Goal: Task Accomplishment & Management: Use online tool/utility

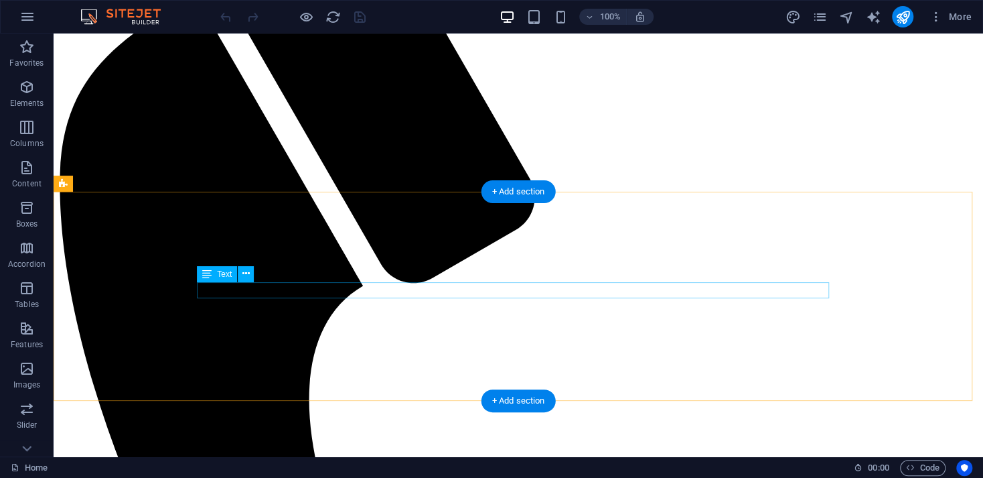
scroll to position [334, 0]
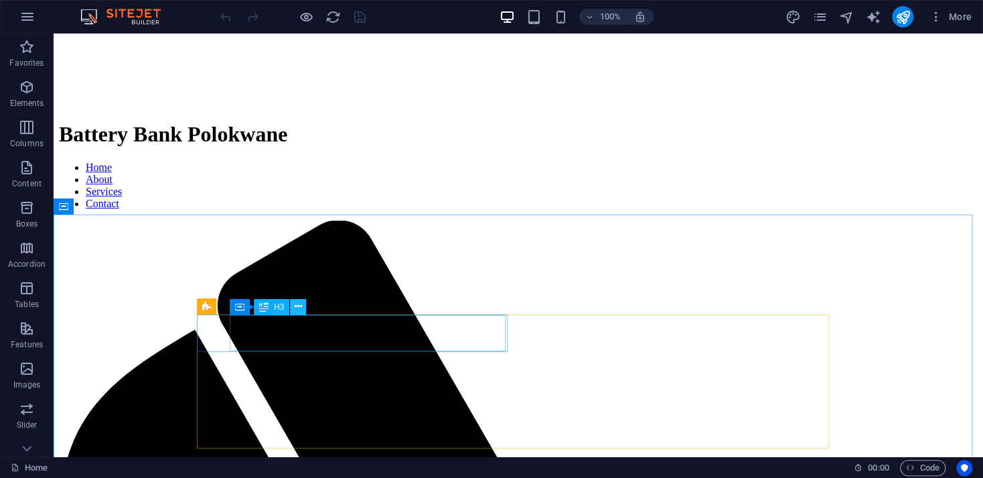
click at [295, 309] on icon at bounding box center [298, 306] width 7 height 14
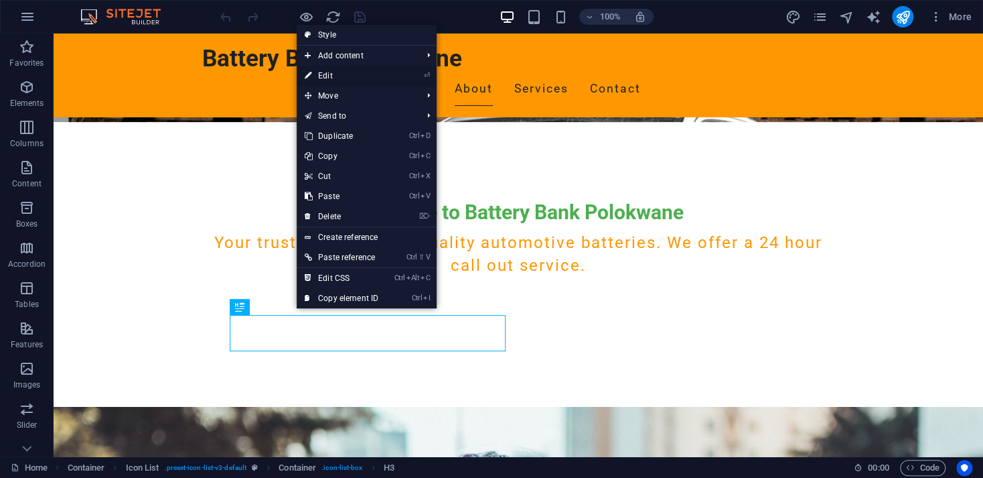
click at [341, 72] on link "⏎ Edit" at bounding box center [342, 76] width 90 height 20
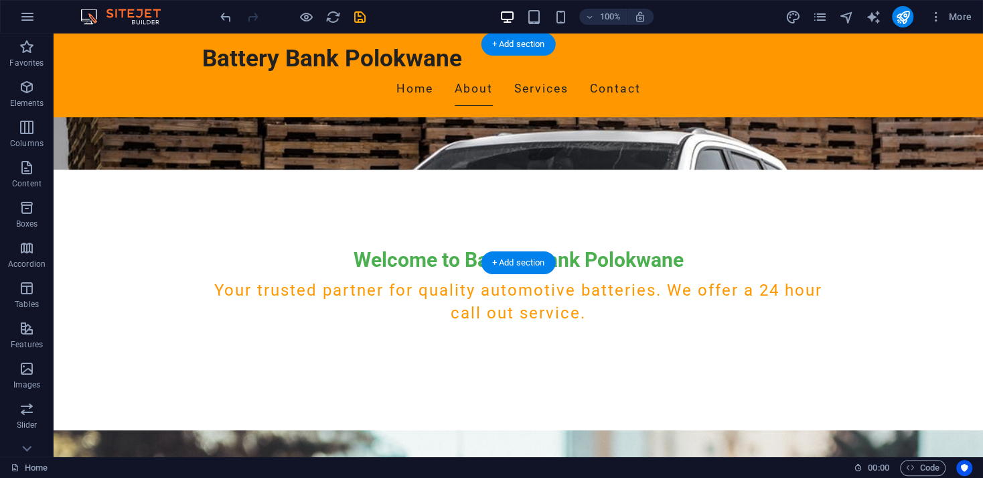
scroll to position [622, 0]
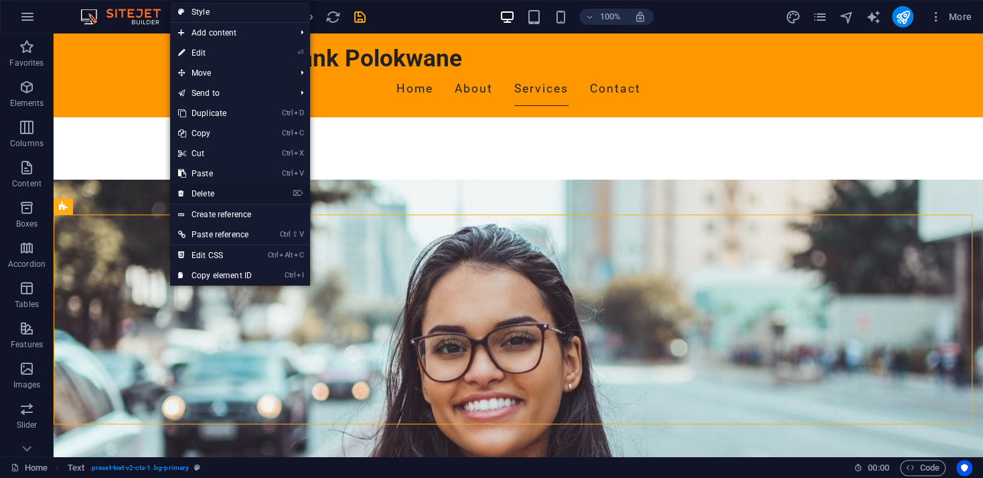
click at [198, 192] on link "⌦ Delete" at bounding box center [215, 194] width 90 height 20
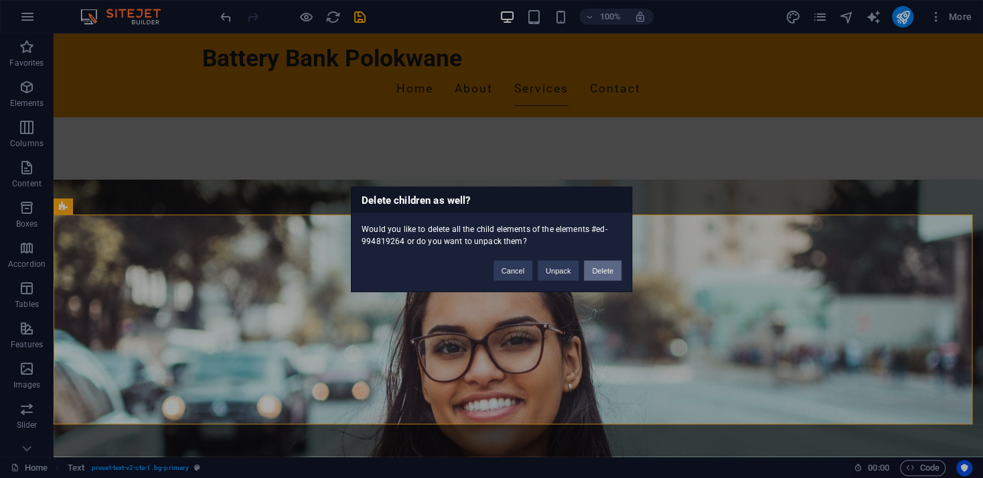
click at [597, 275] on button "Delete" at bounding box center [603, 270] width 38 height 20
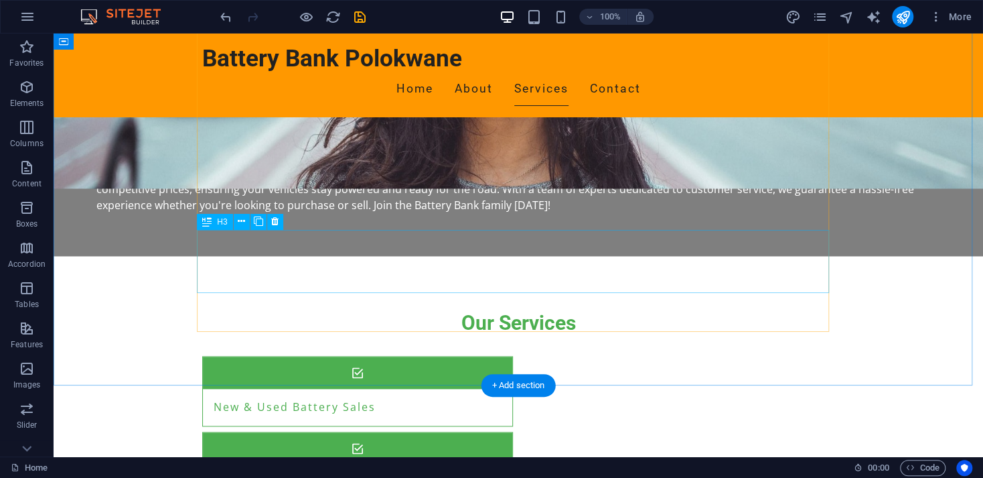
scroll to position [1292, 0]
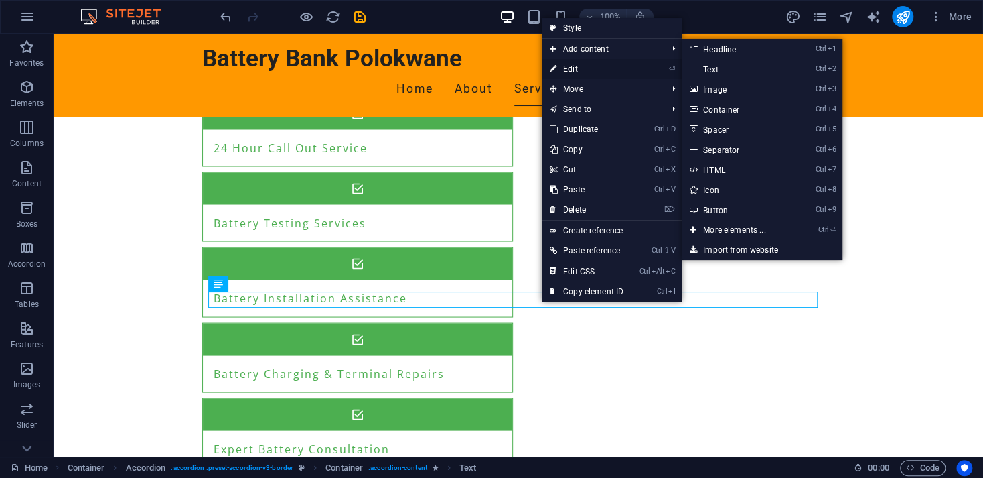
click at [575, 72] on link "⏎ Edit" at bounding box center [587, 69] width 90 height 20
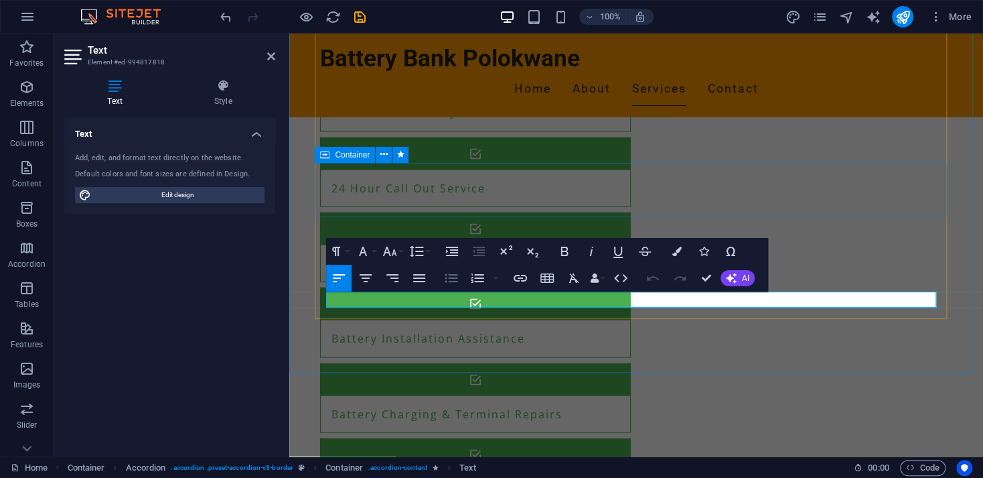
scroll to position [1340, 0]
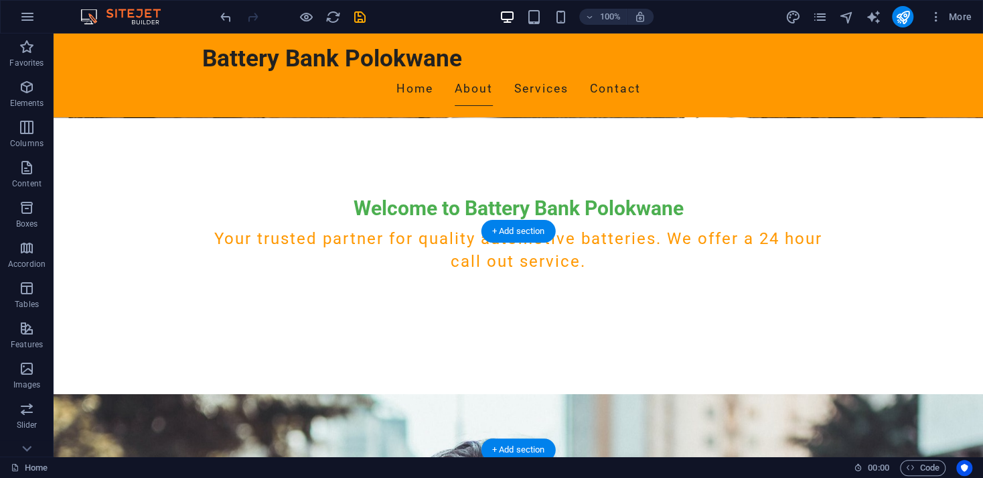
scroll to position [0, 0]
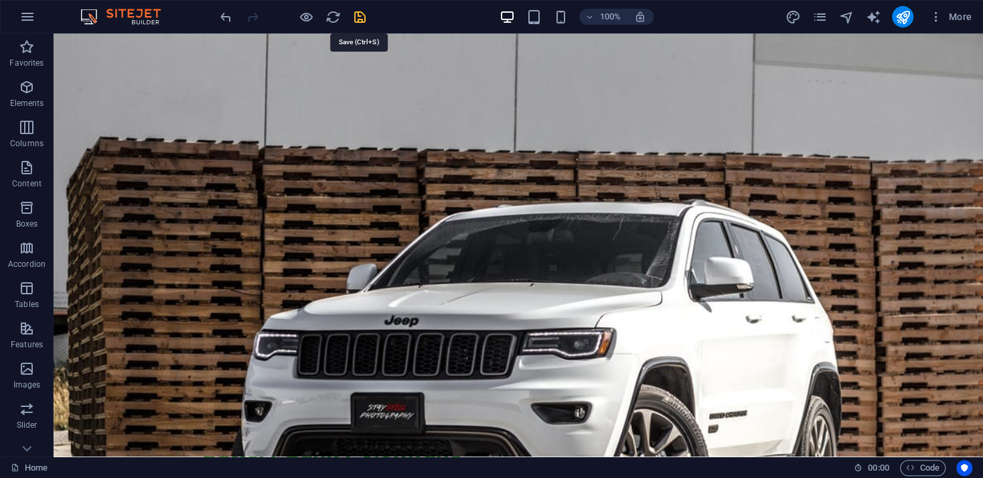
click at [356, 15] on icon "save" at bounding box center [359, 16] width 15 height 15
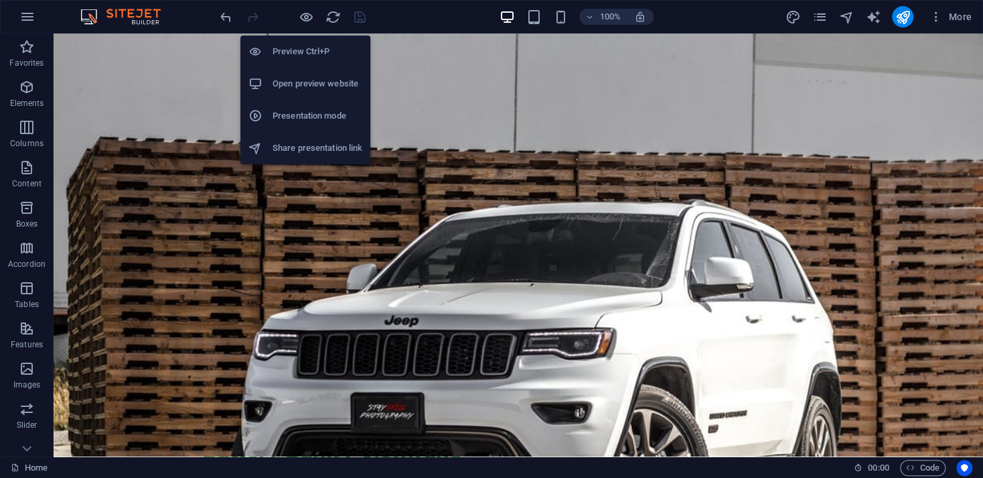
drag, startPoint x: 293, startPoint y: 82, endPoint x: 284, endPoint y: 84, distance: 9.1
click at [284, 84] on h6 "Open preview website" at bounding box center [318, 84] width 90 height 16
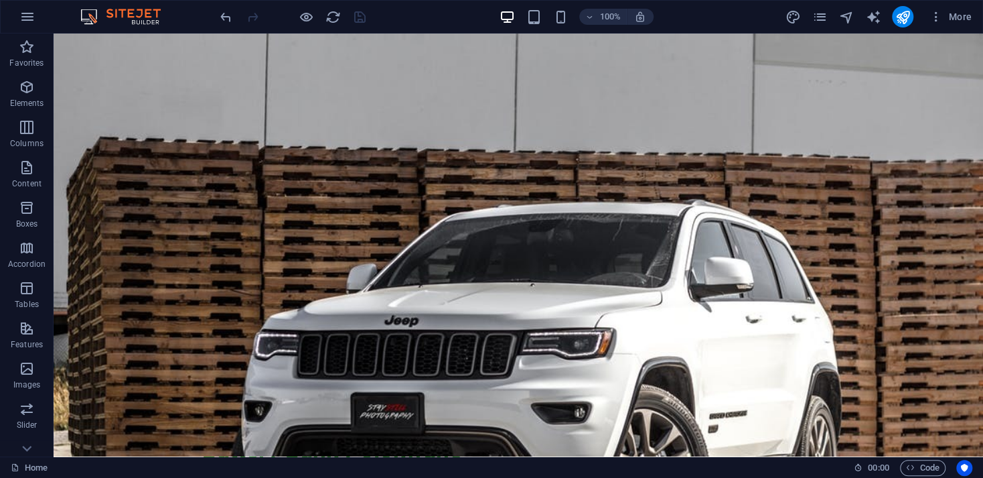
scroll to position [180, 0]
click at [27, 143] on icon "button" at bounding box center [27, 148] width 16 height 16
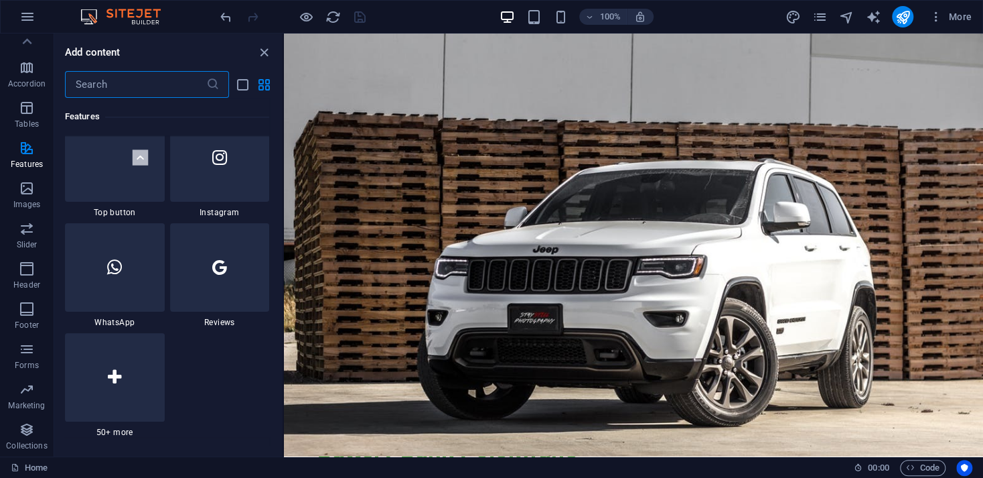
scroll to position [6560, 0]
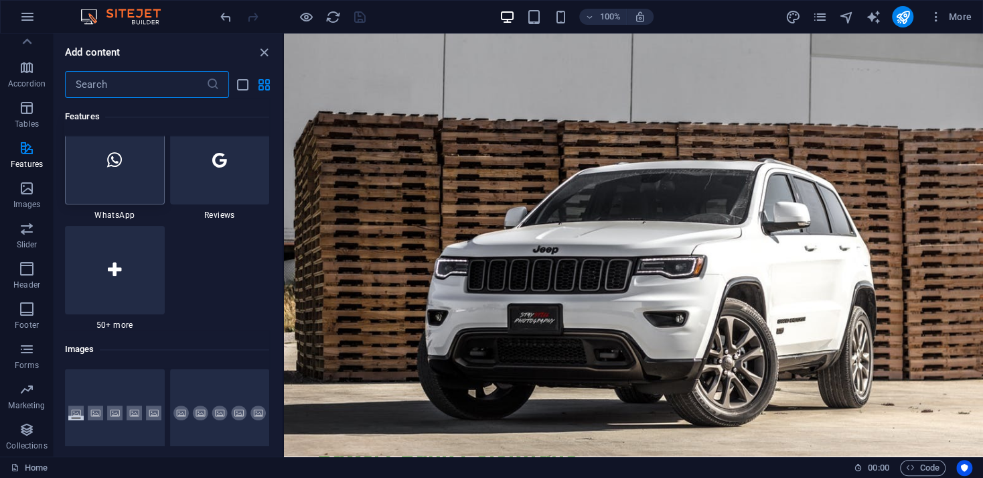
click at [130, 176] on div at bounding box center [115, 160] width 100 height 88
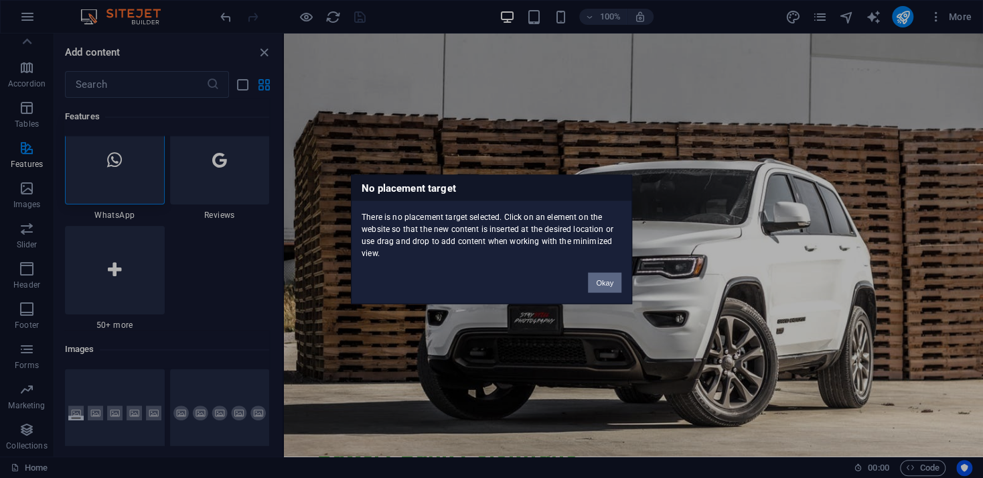
click at [602, 279] on button "Okay" at bounding box center [604, 282] width 33 height 20
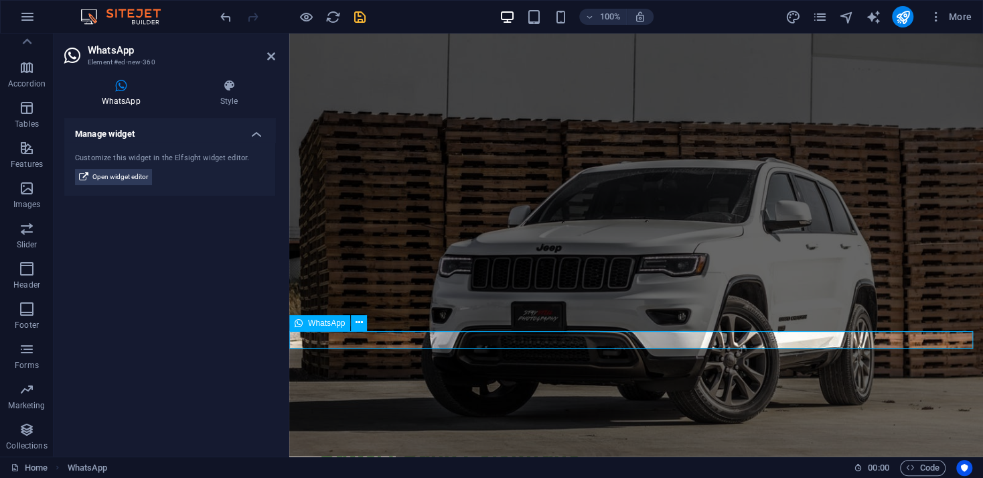
click at [308, 320] on span "WhatsApp" at bounding box center [326, 323] width 37 height 8
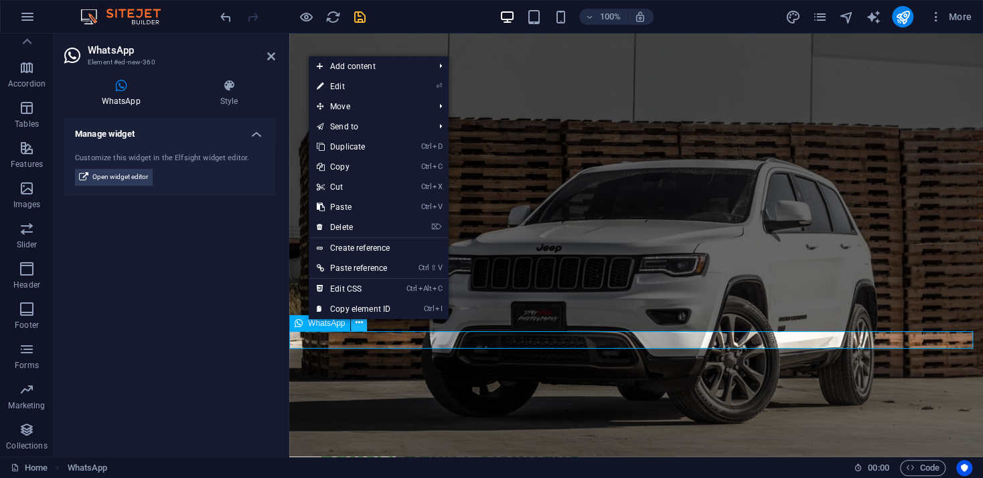
click at [358, 324] on icon at bounding box center [359, 323] width 7 height 14
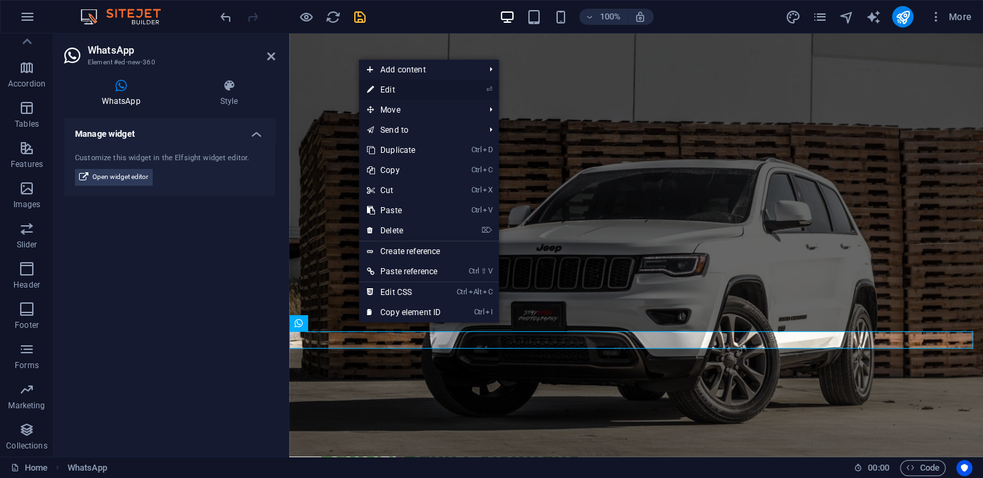
click at [389, 93] on link "⏎ Edit" at bounding box center [404, 90] width 90 height 20
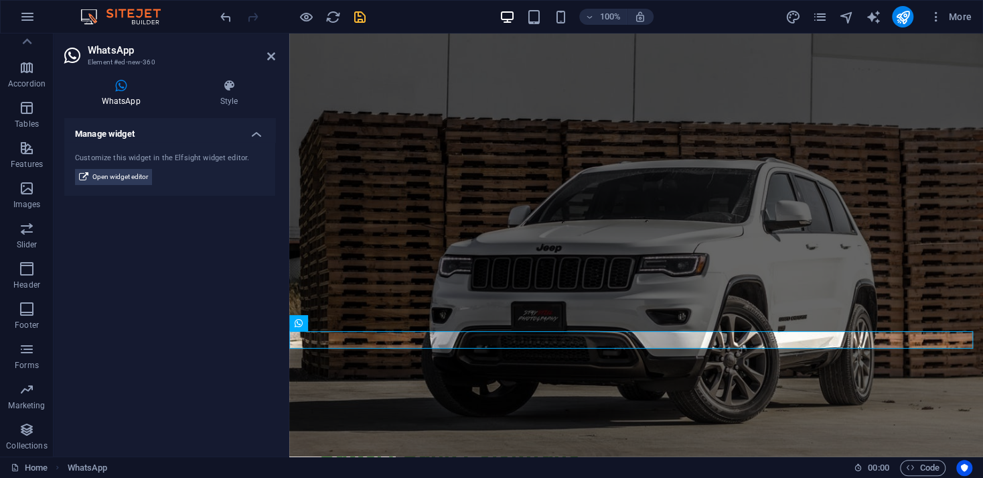
click at [122, 84] on icon at bounding box center [120, 85] width 113 height 13
click at [130, 180] on span "Open widget editor" at bounding box center [120, 177] width 56 height 16
click at [105, 176] on span "Open widget editor" at bounding box center [120, 177] width 56 height 16
click at [121, 178] on span "Open widget editor" at bounding box center [120, 177] width 56 height 16
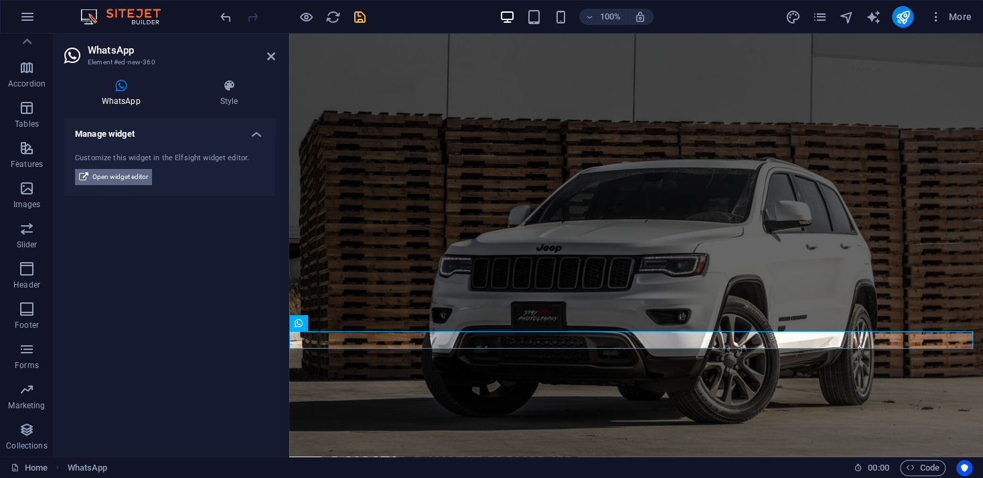
click at [121, 178] on span "Open widget editor" at bounding box center [120, 177] width 56 height 16
click at [88, 174] on icon at bounding box center [83, 177] width 9 height 16
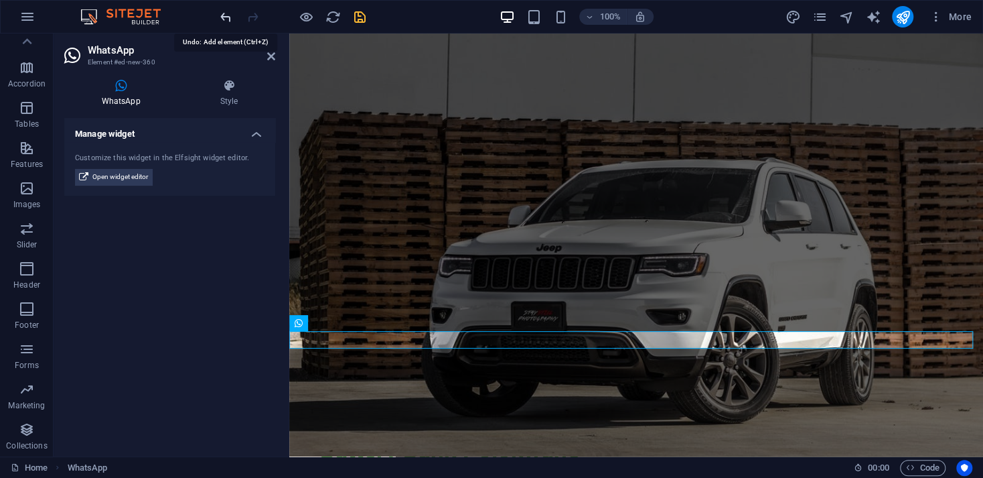
click at [224, 16] on icon "undo" at bounding box center [225, 16] width 15 height 15
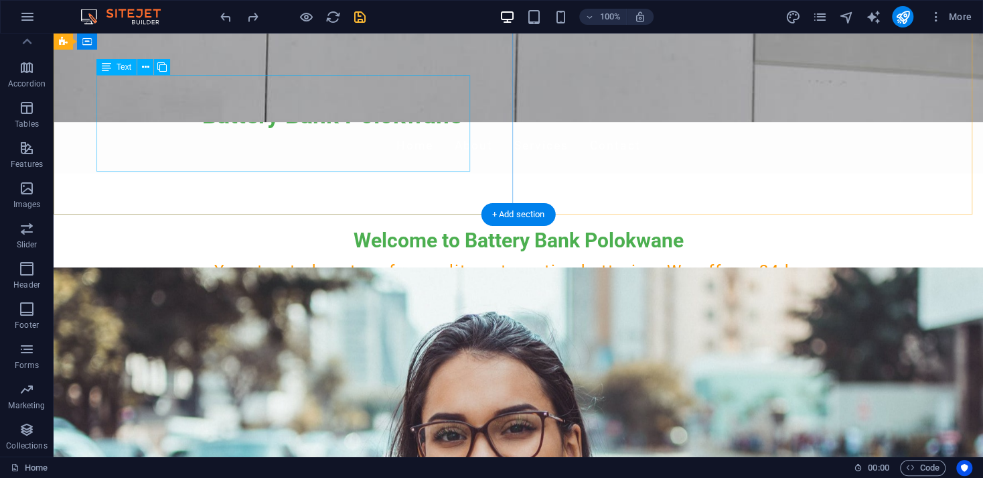
scroll to position [0, 0]
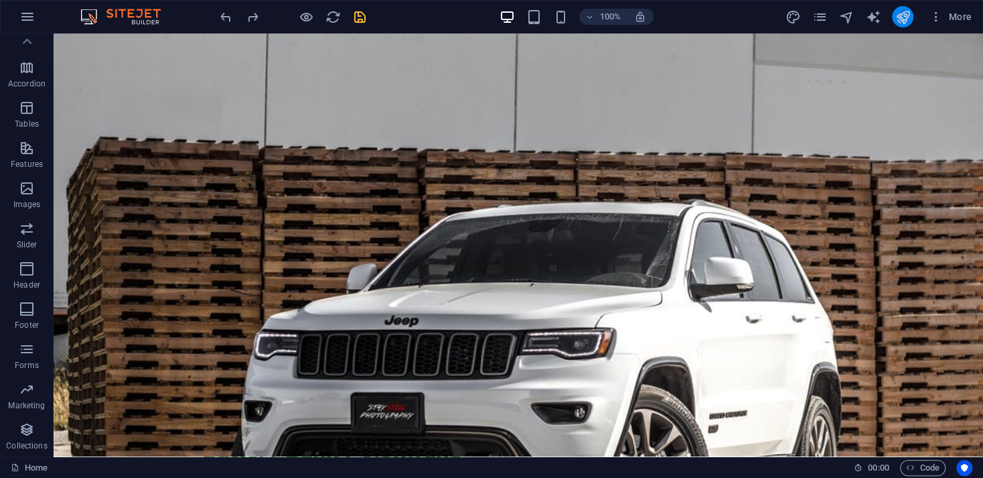
click at [902, 21] on icon "publish" at bounding box center [902, 16] width 15 height 15
checkbox input "false"
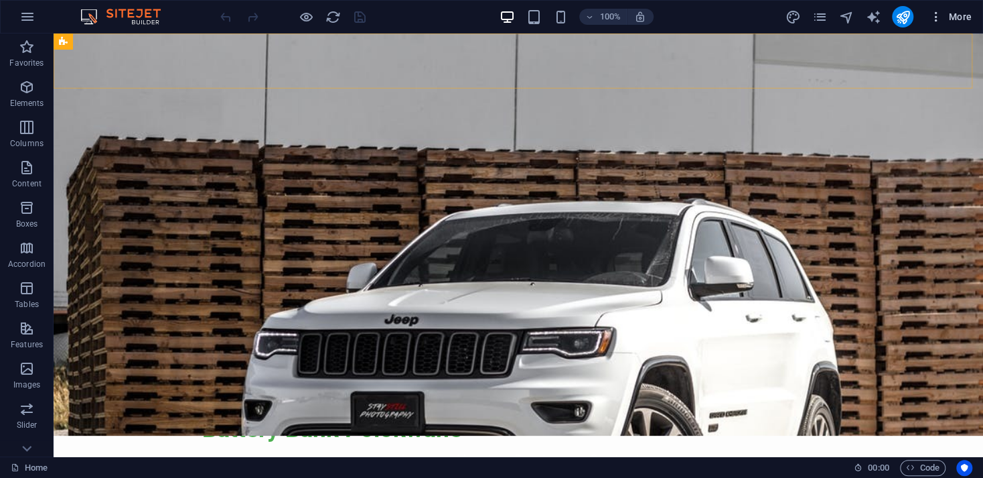
scroll to position [3, 0]
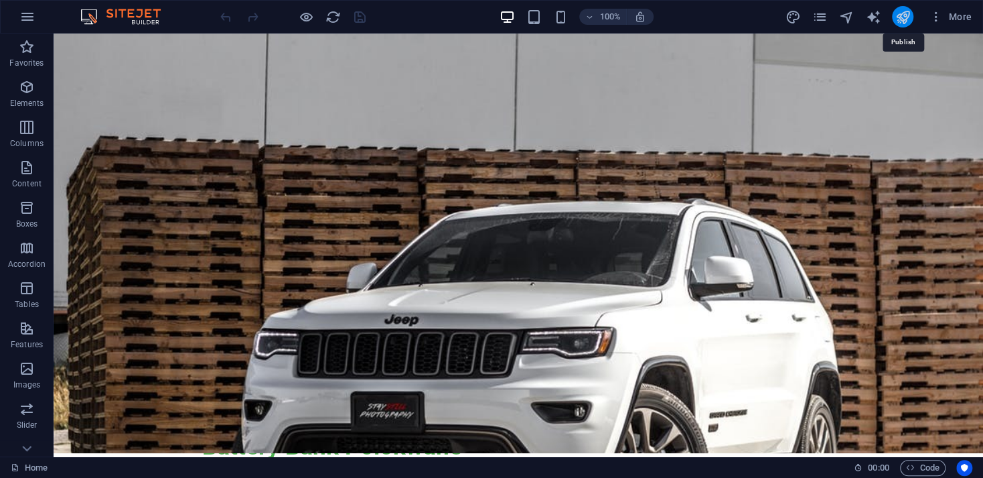
click at [902, 15] on icon "publish" at bounding box center [902, 16] width 15 height 15
